Goal: Contribute content

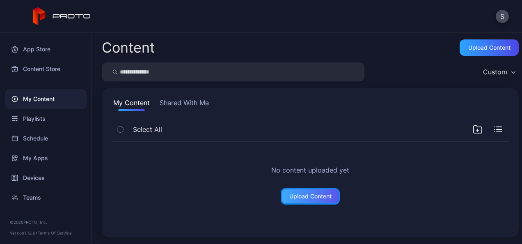
click at [305, 200] on div "Upload Content" at bounding box center [310, 196] width 59 height 16
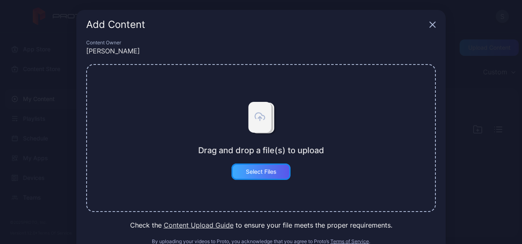
click at [264, 173] on div "Select Files" at bounding box center [261, 171] width 31 height 7
click at [264, 170] on button "Select Files" at bounding box center [261, 171] width 59 height 16
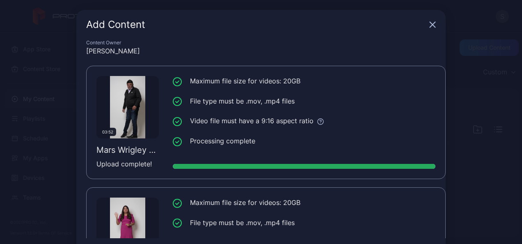
click at [430, 26] on icon "button" at bounding box center [432, 24] width 5 height 5
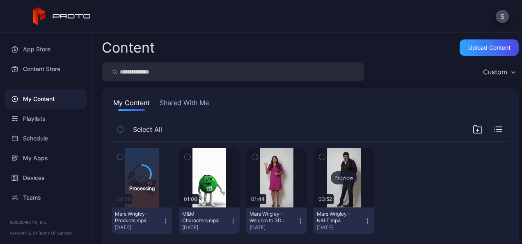
click at [334, 182] on div "Preview" at bounding box center [344, 177] width 26 height 13
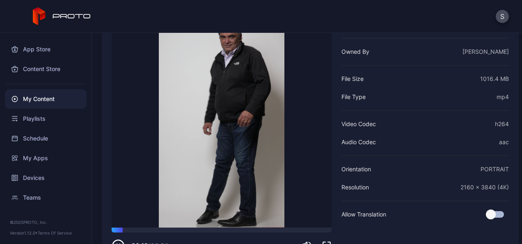
scroll to position [92, 0]
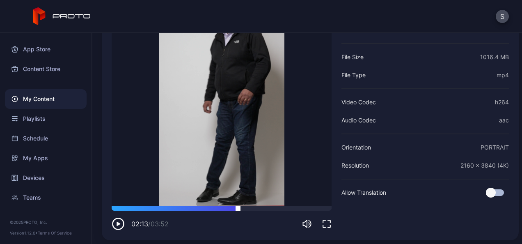
click at [238, 209] on div at bounding box center [222, 208] width 220 height 5
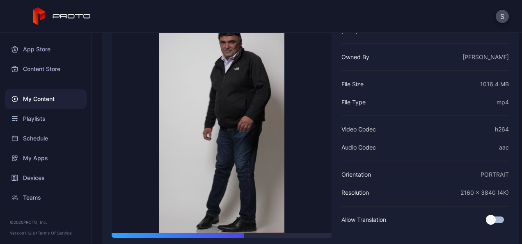
scroll to position [57, 0]
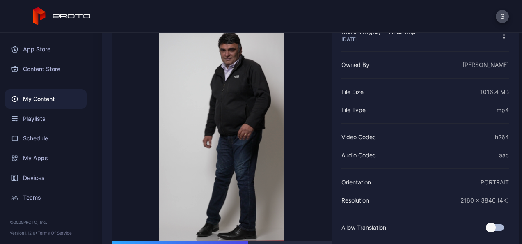
click at [31, 101] on div "My Content" at bounding box center [46, 99] width 82 height 20
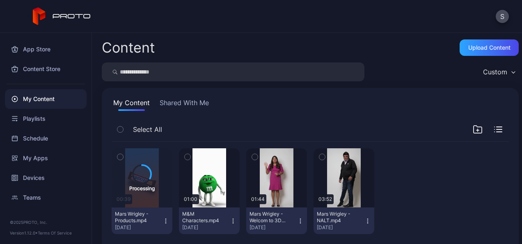
click at [319, 157] on icon "button" at bounding box center [322, 156] width 6 height 9
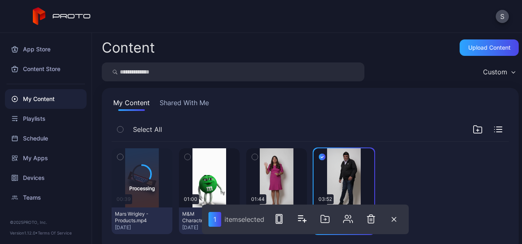
click at [253, 156] on icon "button" at bounding box center [255, 156] width 6 height 9
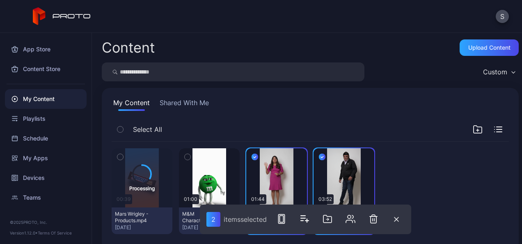
click at [185, 156] on icon "button" at bounding box center [188, 156] width 6 height 9
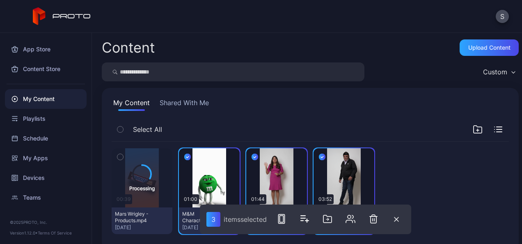
click at [121, 159] on icon "button" at bounding box center [120, 156] width 6 height 9
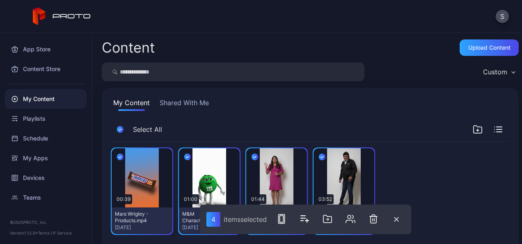
click at [473, 130] on icon "button" at bounding box center [478, 129] width 10 height 10
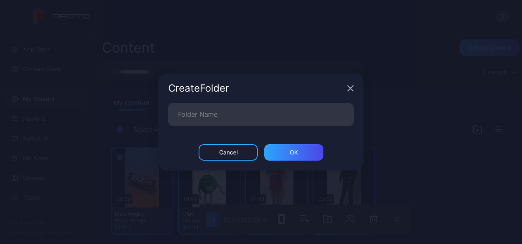
click at [351, 92] on icon "button" at bounding box center [350, 88] width 7 height 7
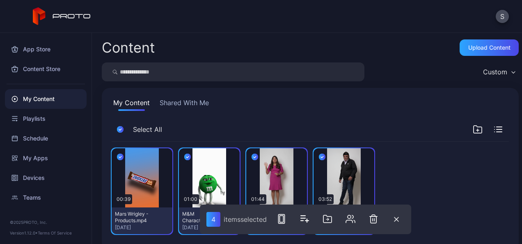
click at [494, 131] on div "Select All" at bounding box center [310, 131] width 397 height 21
click at [497, 129] on icon "button" at bounding box center [499, 129] width 5 height 0
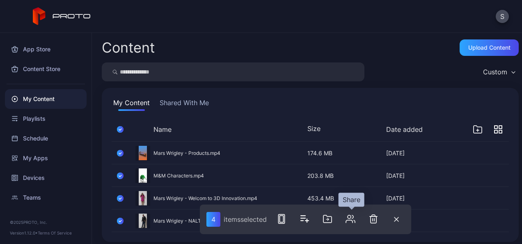
click at [352, 220] on icon "button" at bounding box center [349, 221] width 7 height 2
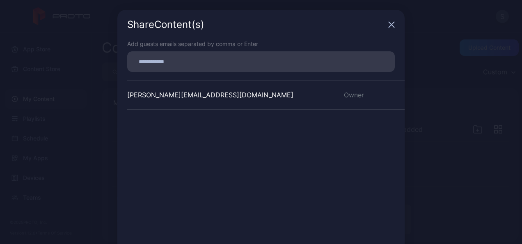
click at [390, 25] on div "Share Content (s)" at bounding box center [260, 25] width 287 height 30
click at [388, 25] on icon "button" at bounding box center [391, 24] width 7 height 7
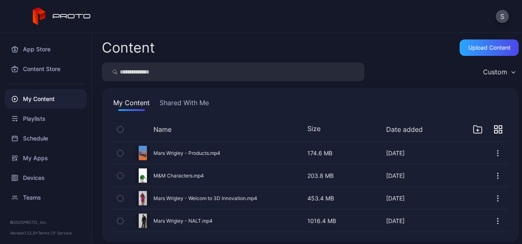
click at [417, 23] on div "S" at bounding box center [261, 16] width 522 height 33
